Goal: Find specific page/section: Find specific page/section

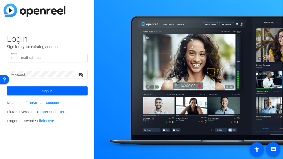
click at [21, 59] on input "Email" at bounding box center [47, 58] width 73 height 6
type input "[PERSON_NAME][EMAIL_ADDRESS][PERSON_NAME][DOMAIN_NAME]"
click at [7, 87] on button "Sign in" at bounding box center [47, 91] width 81 height 9
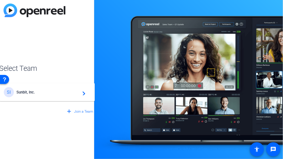
click at [26, 92] on span "Sunbit, Inc." at bounding box center [47, 92] width 63 height 5
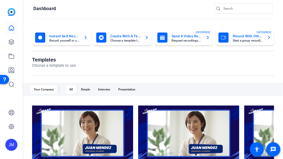
scroll to position [4, 0]
click at [11, 42] on icon at bounding box center [11, 42] width 5 height 5
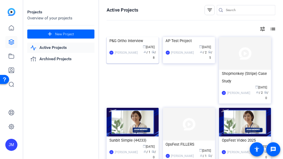
click at [128, 61] on div "AP [PERSON_NAME] calendar_today [DATE] group / 1 radio / 8" at bounding box center [132, 53] width 46 height 16
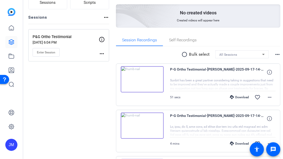
scroll to position [47, 0]
click at [142, 79] on img at bounding box center [142, 79] width 43 height 26
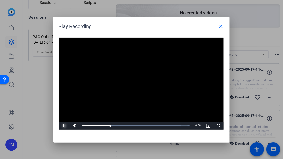
click at [65, 126] on span "Video Player" at bounding box center [64, 126] width 10 height 0
click at [220, 26] on mat-icon "close" at bounding box center [221, 26] width 6 height 6
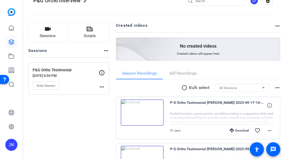
scroll to position [14, 0]
